Goal: Navigation & Orientation: Find specific page/section

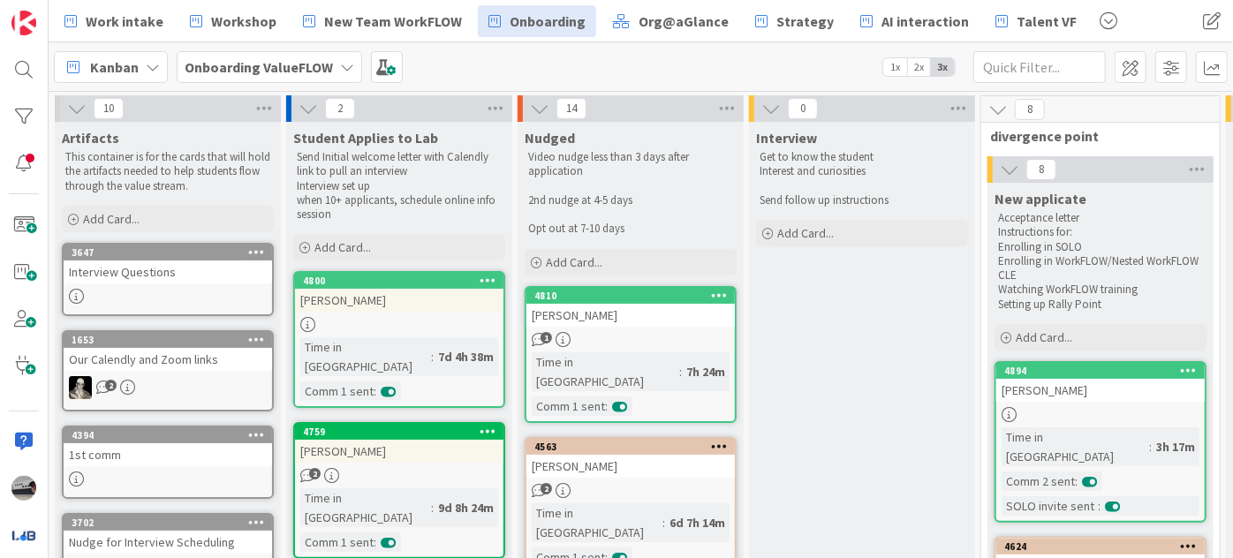
scroll to position [0, 1269]
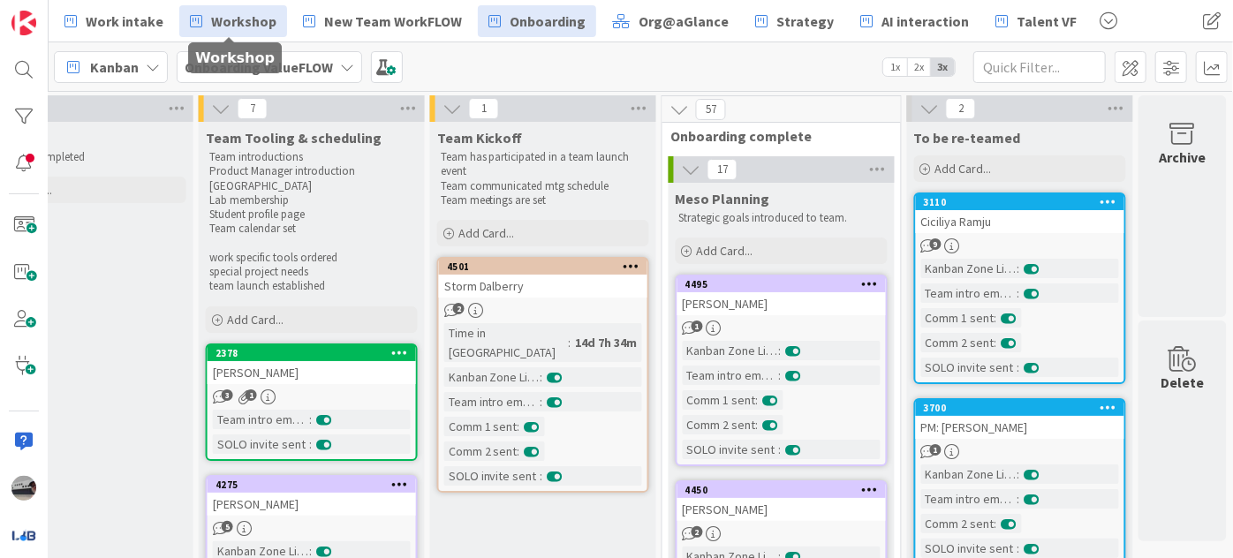
click at [255, 20] on span "Workshop" at bounding box center [243, 21] width 65 height 21
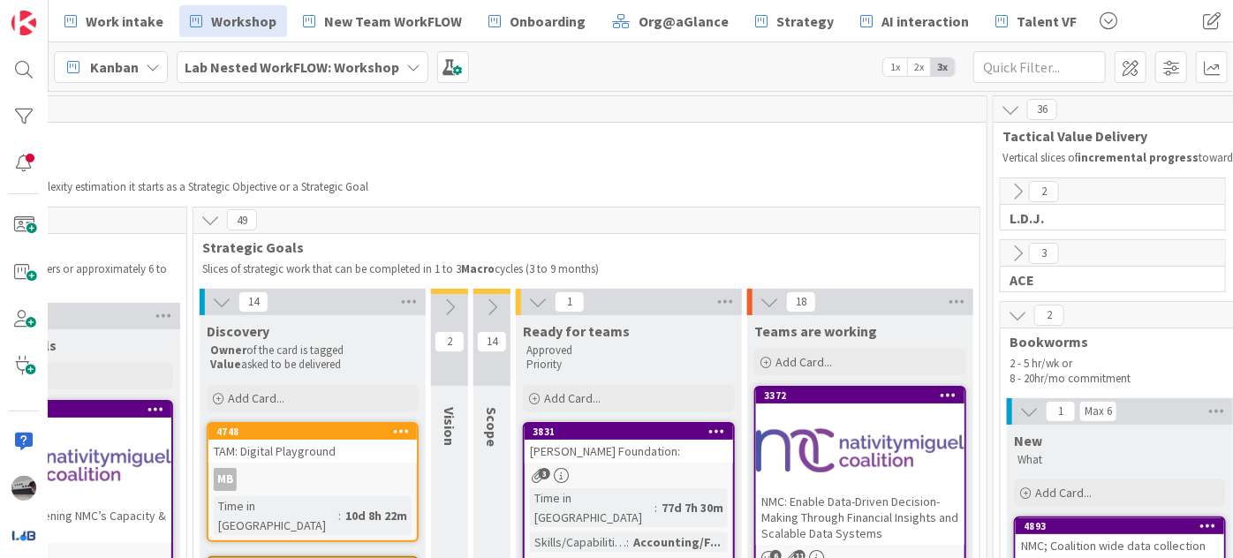
scroll to position [0, 435]
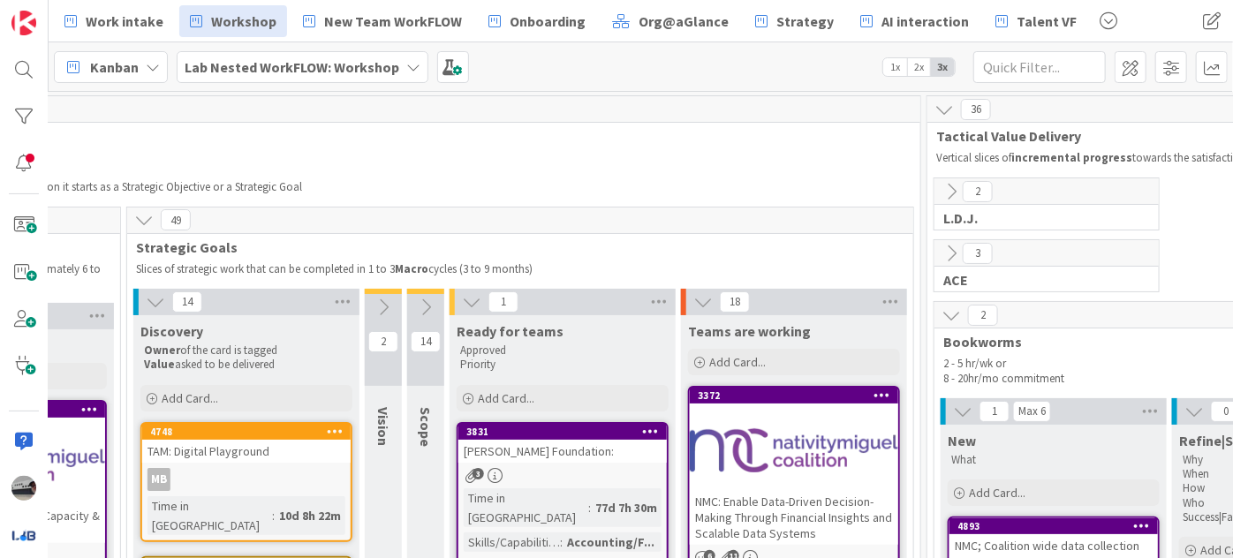
click at [563, 458] on div "[PERSON_NAME] Foundation:" at bounding box center [562, 451] width 208 height 23
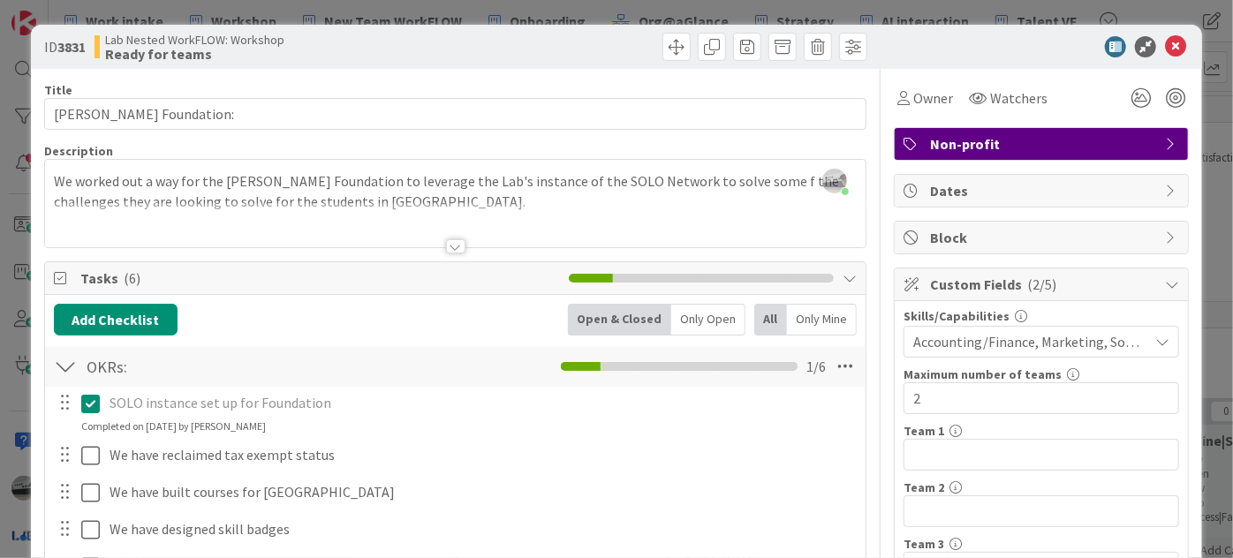
click at [450, 248] on div at bounding box center [455, 246] width 19 height 14
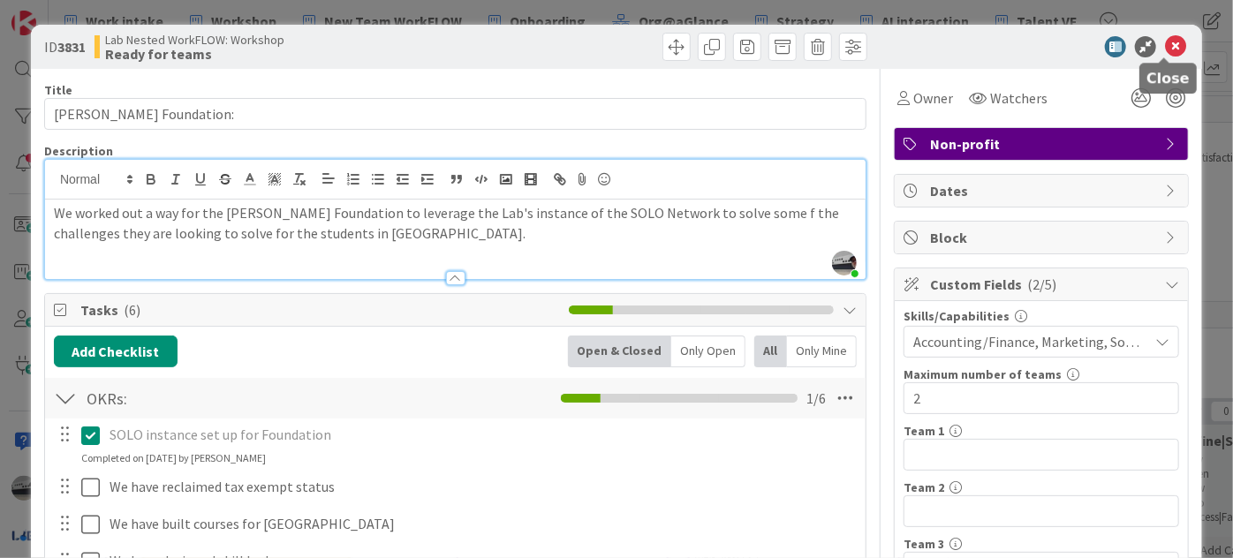
click at [1165, 43] on icon at bounding box center [1175, 46] width 21 height 21
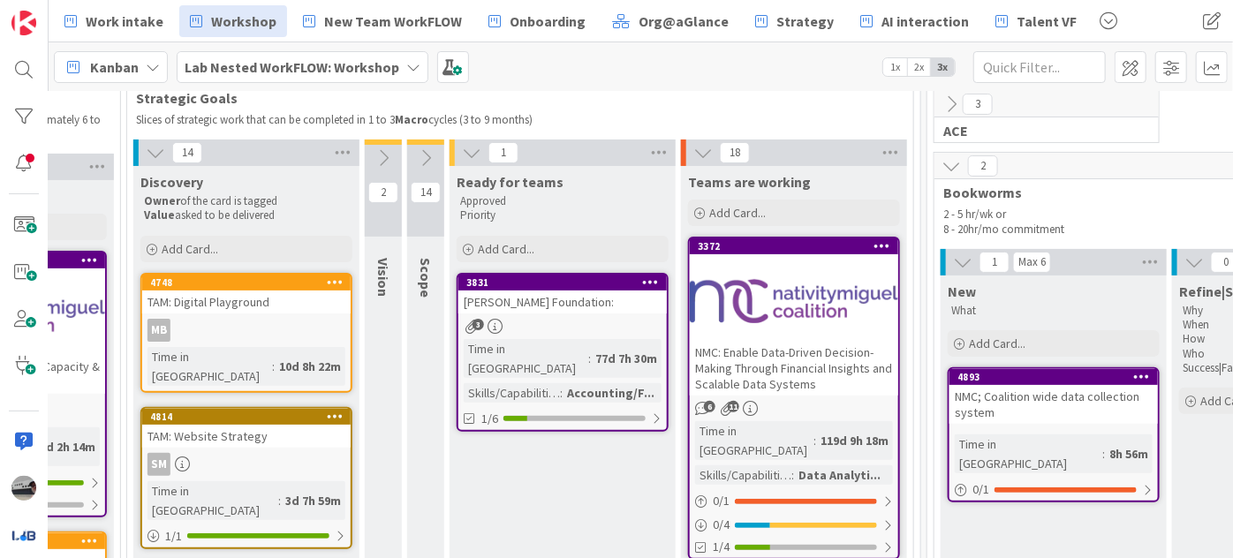
scroll to position [79, 435]
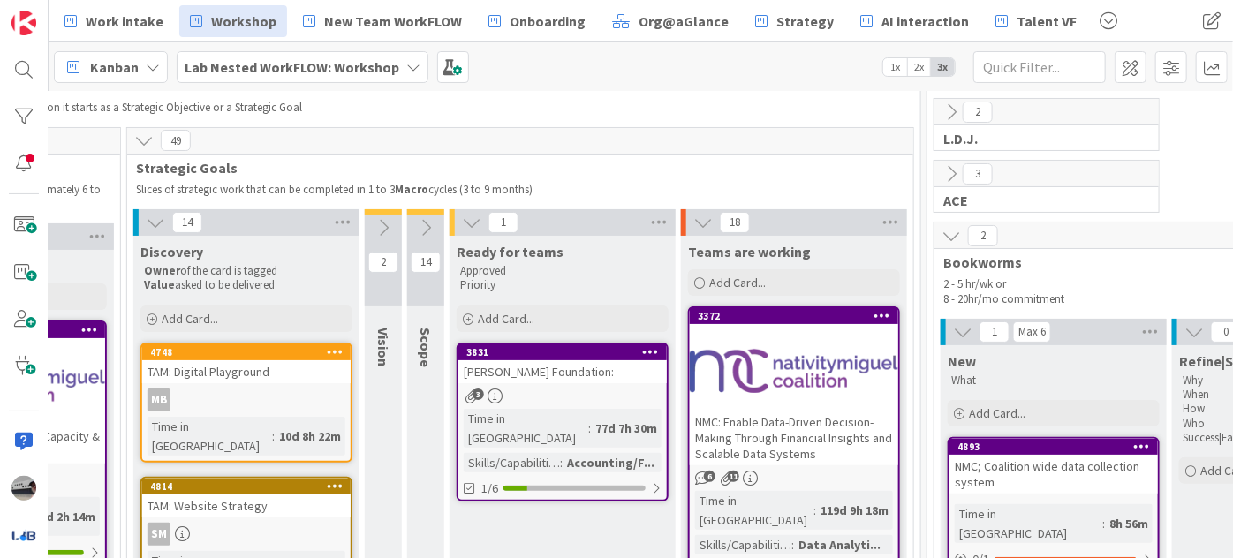
click at [428, 223] on icon at bounding box center [425, 227] width 19 height 19
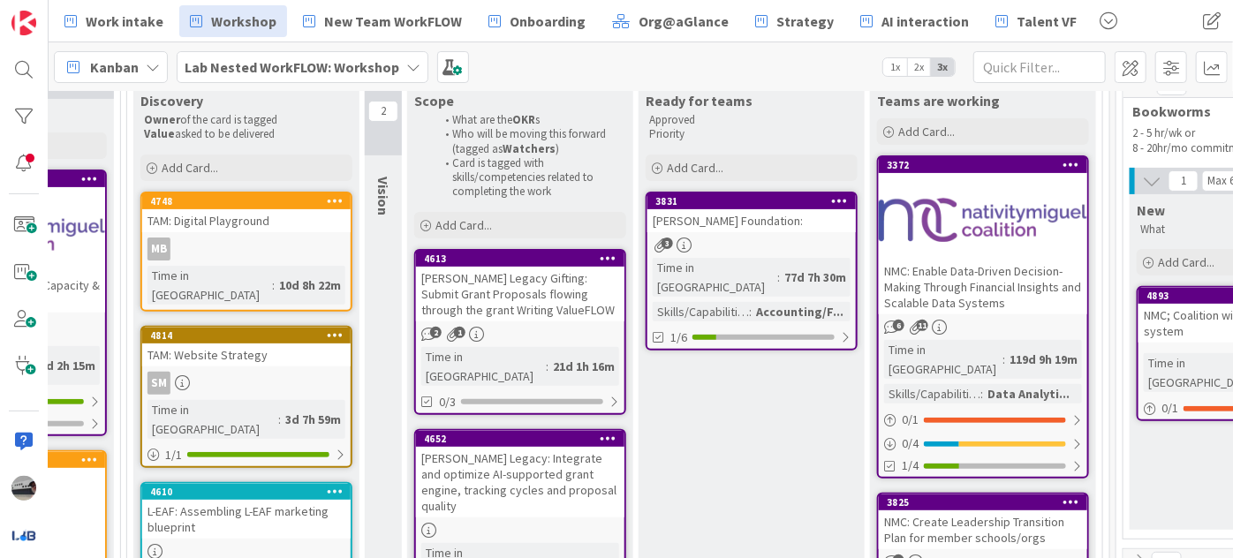
scroll to position [240, 435]
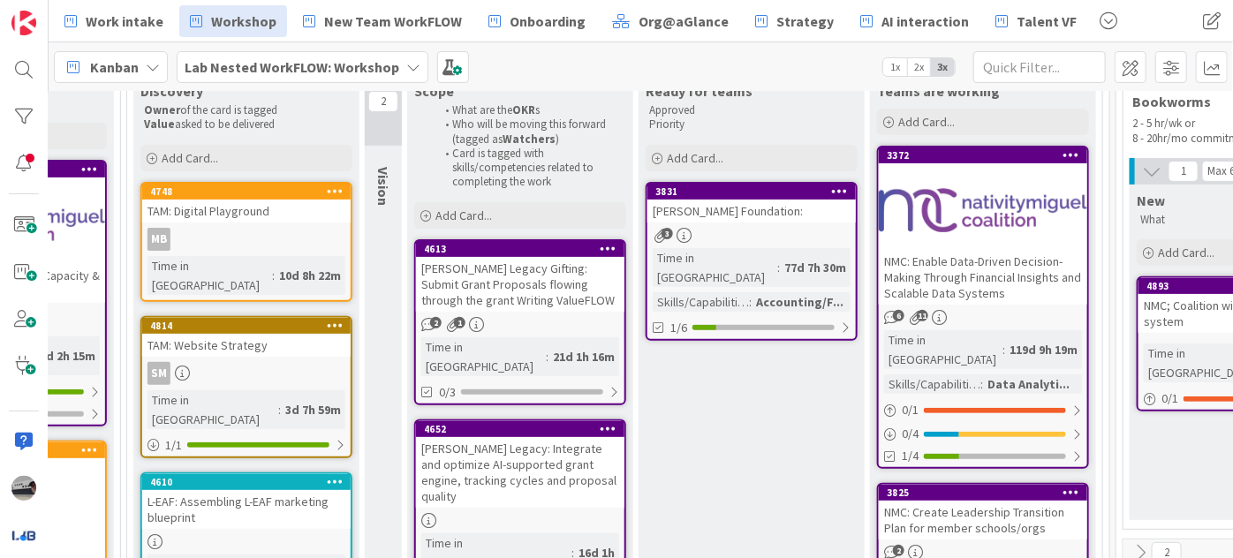
click at [542, 274] on div "[PERSON_NAME] Legacy Gifting: Submit Grant Proposals flowing through the grant …" at bounding box center [520, 284] width 208 height 55
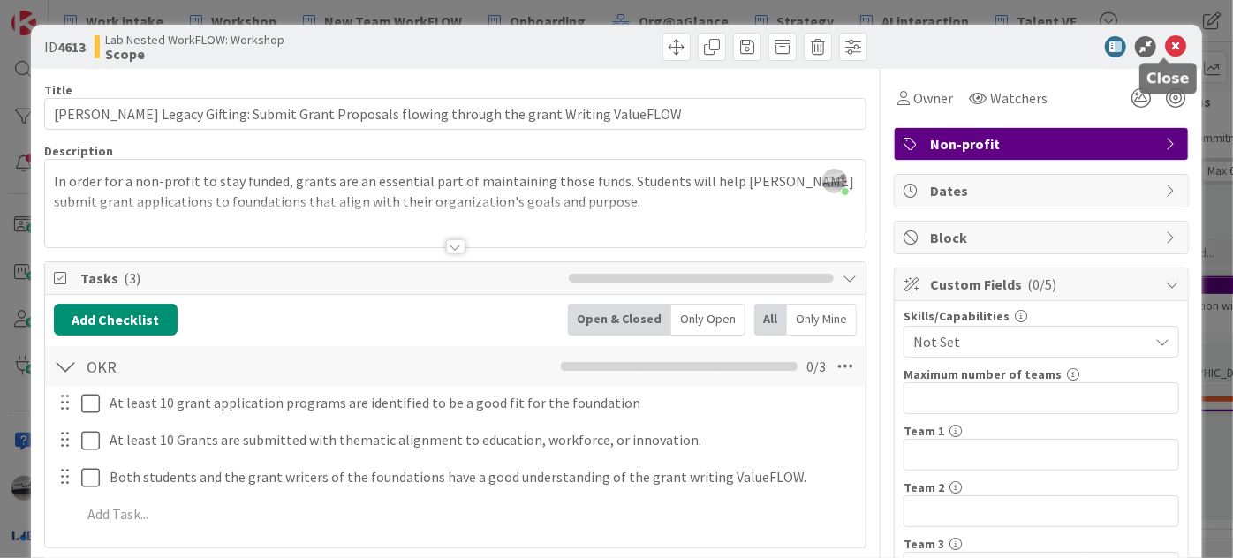
click at [1165, 40] on icon at bounding box center [1175, 46] width 21 height 21
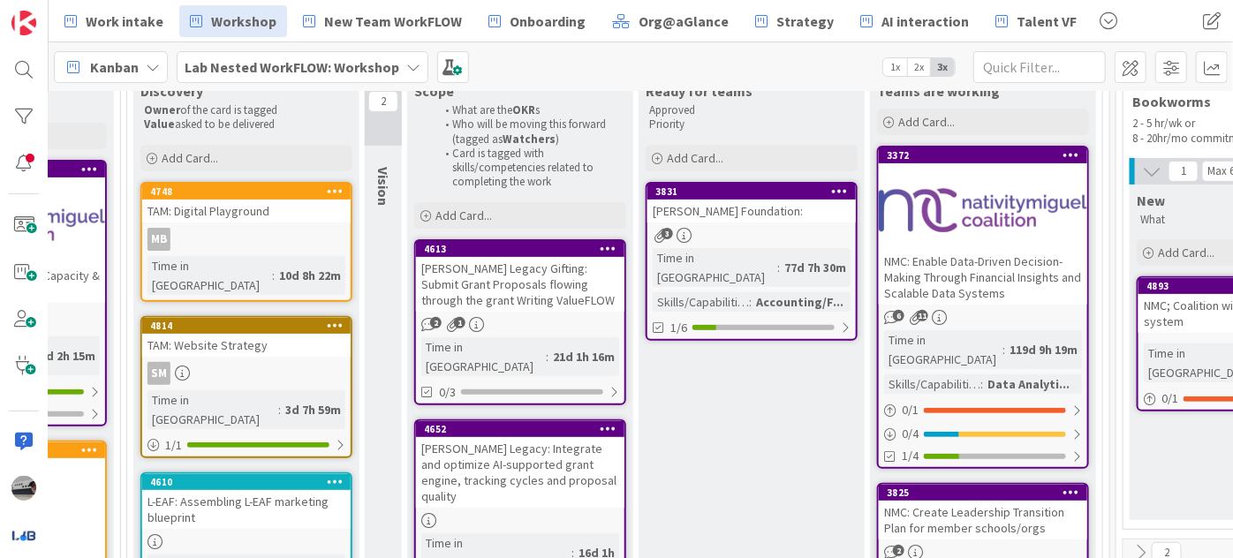
click at [536, 276] on div "[PERSON_NAME] Legacy Gifting: Submit Grant Proposals flowing through the grant …" at bounding box center [520, 284] width 208 height 55
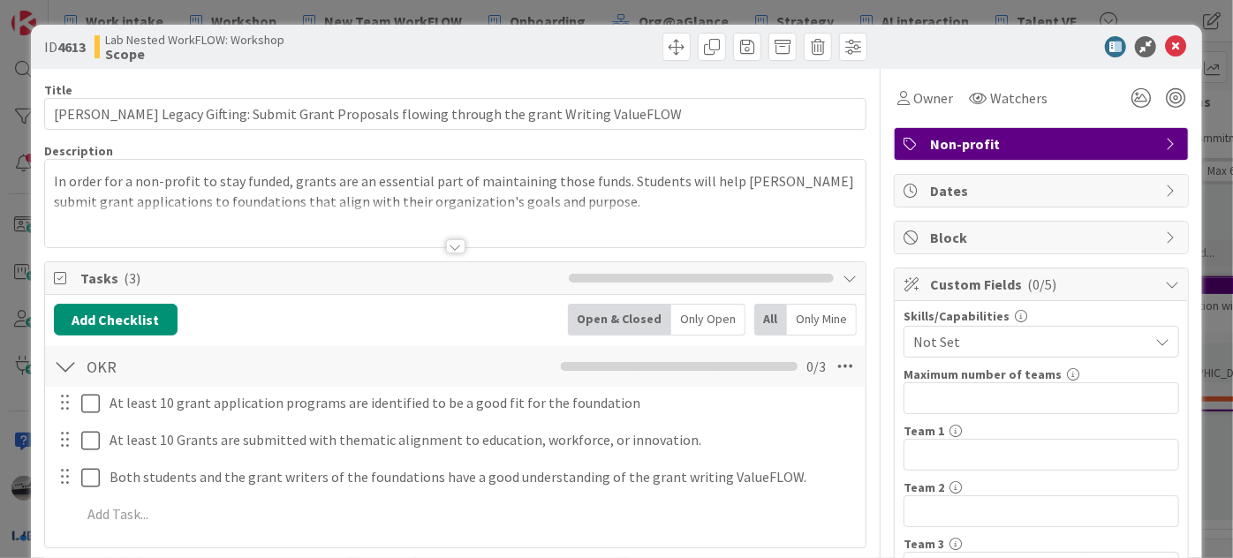
click at [451, 244] on div at bounding box center [455, 246] width 19 height 14
